Goal: Transaction & Acquisition: Purchase product/service

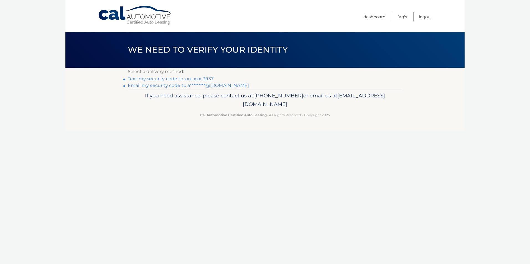
click at [177, 78] on link "Text my security code to xxx-xxx-3937" at bounding box center [171, 78] width 86 height 5
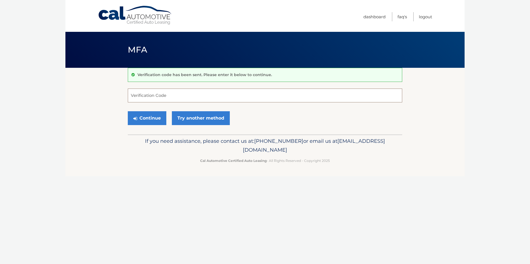
click at [157, 93] on input "Verification Code" at bounding box center [265, 96] width 274 height 14
type input "969221"
click at [149, 117] on button "Continue" at bounding box center [147, 118] width 39 height 14
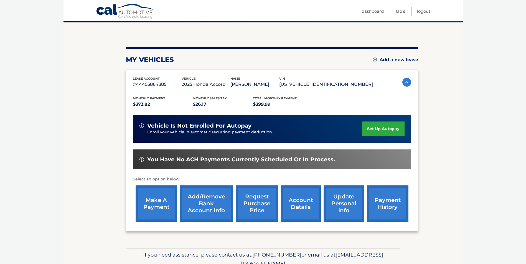
scroll to position [55, 0]
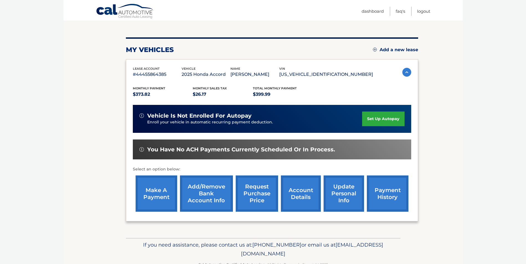
click at [159, 202] on link "make a payment" at bounding box center [157, 194] width 42 height 36
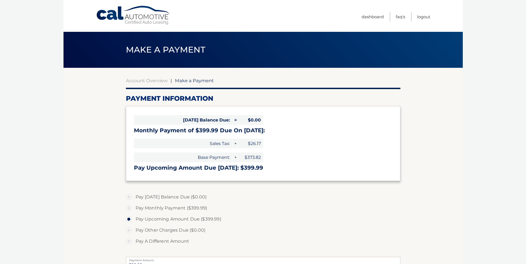
select select "ZjU4MjVmN2EtMjM3Ni00NDkzLWE5ZTUtZWYyNjZjMGM3MmY1"
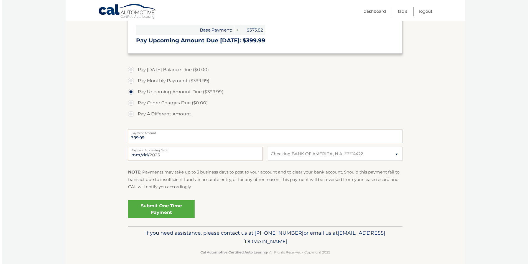
scroll to position [132, 0]
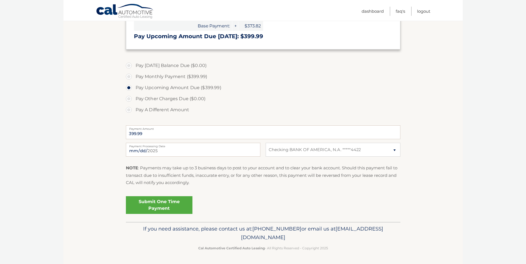
click at [162, 203] on link "Submit One Time Payment" at bounding box center [159, 206] width 67 height 18
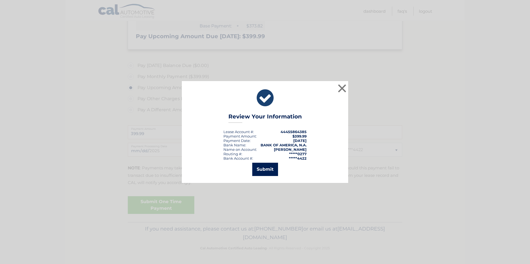
click at [266, 168] on button "Submit" at bounding box center [265, 169] width 26 height 13
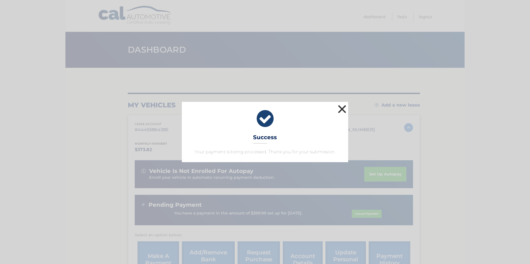
click at [340, 107] on button "×" at bounding box center [342, 109] width 11 height 11
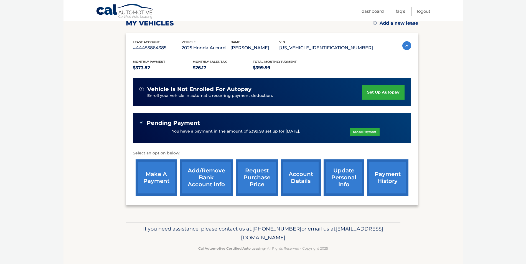
scroll to position [90, 0]
click at [371, 11] on link "Dashboard" at bounding box center [373, 11] width 22 height 9
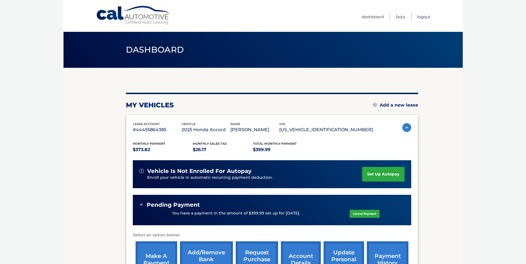
click at [427, 16] on link "Logout" at bounding box center [423, 16] width 13 height 9
